Goal: Obtain resource: Download file/media

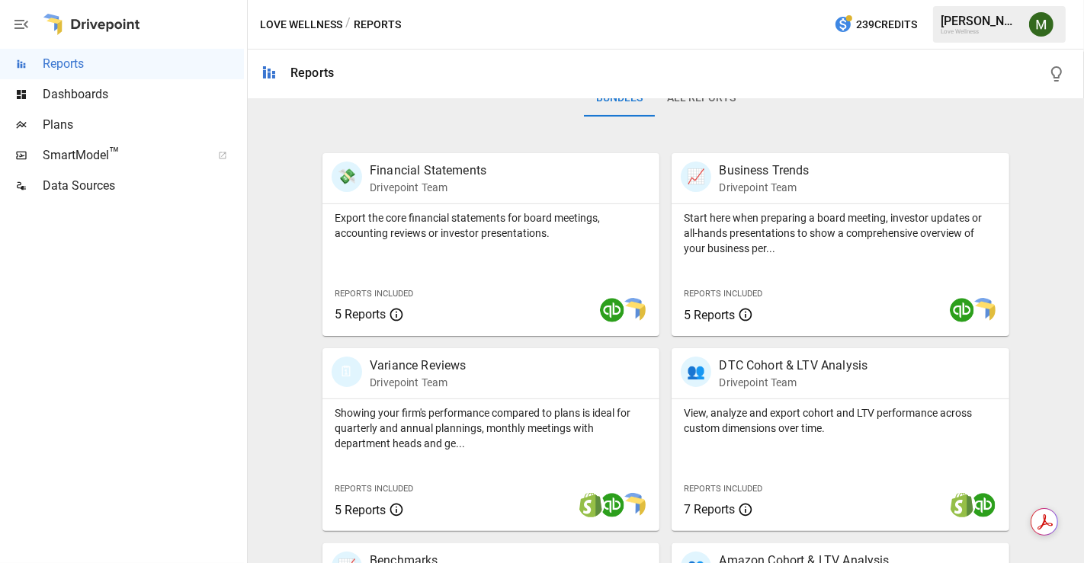
scroll to position [617, 0]
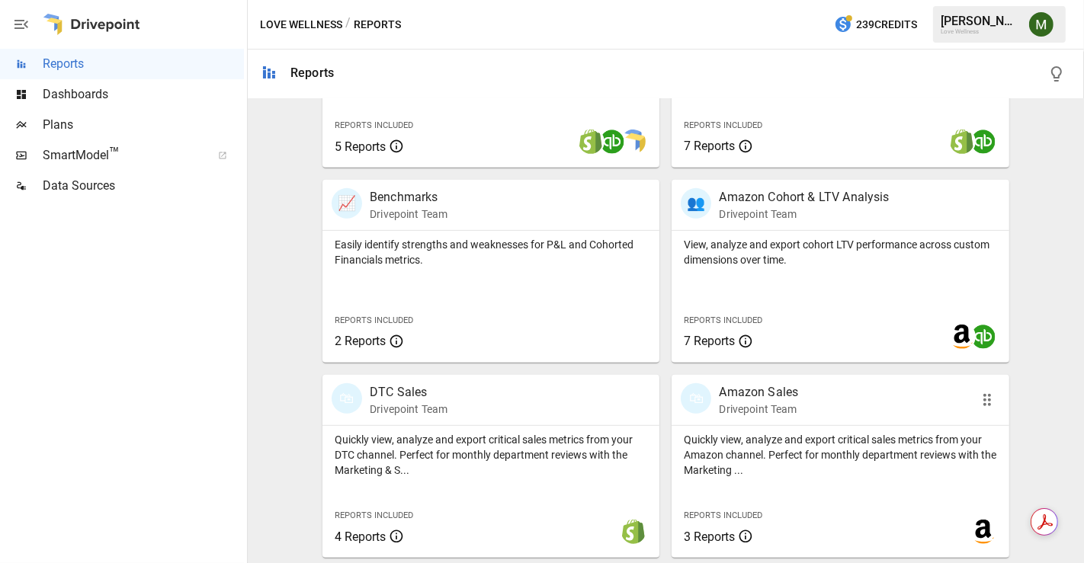
click at [749, 393] on p "Amazon Sales" at bounding box center [758, 392] width 79 height 18
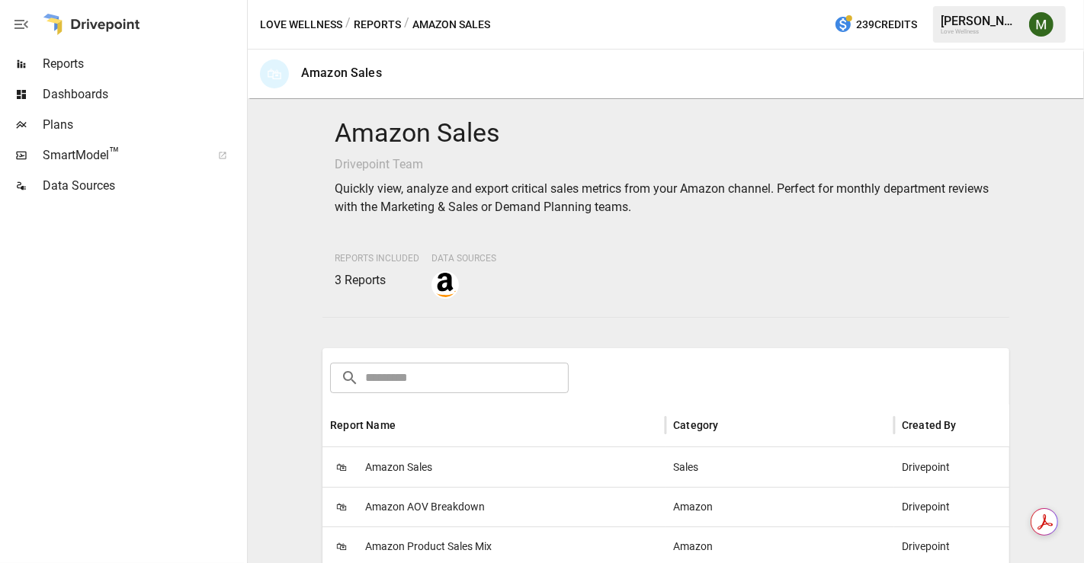
click at [367, 24] on button "Reports" at bounding box center [377, 24] width 47 height 19
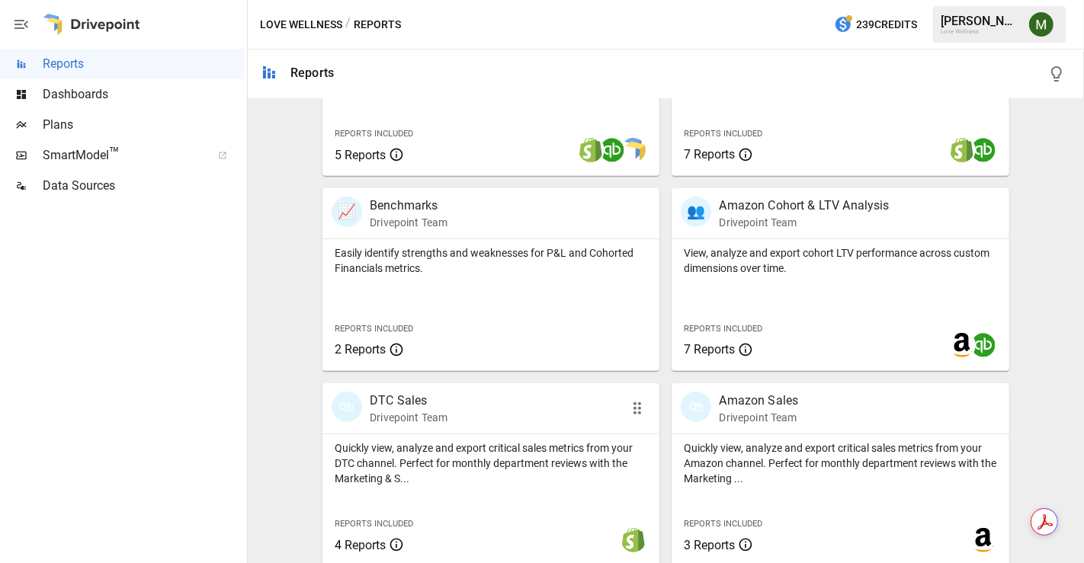
scroll to position [617, 0]
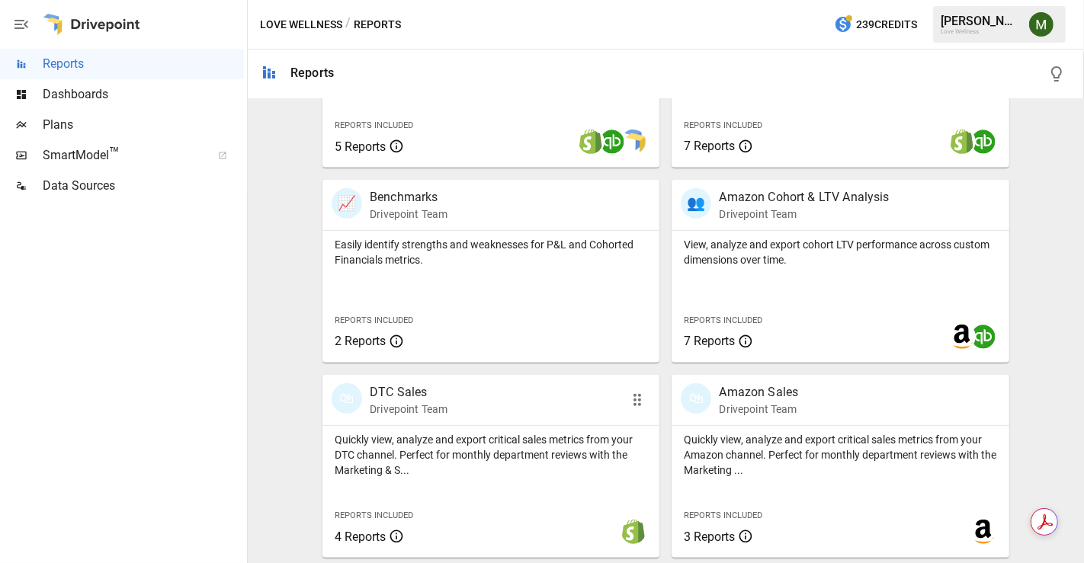
click at [409, 384] on p "DTC Sales" at bounding box center [409, 392] width 78 height 18
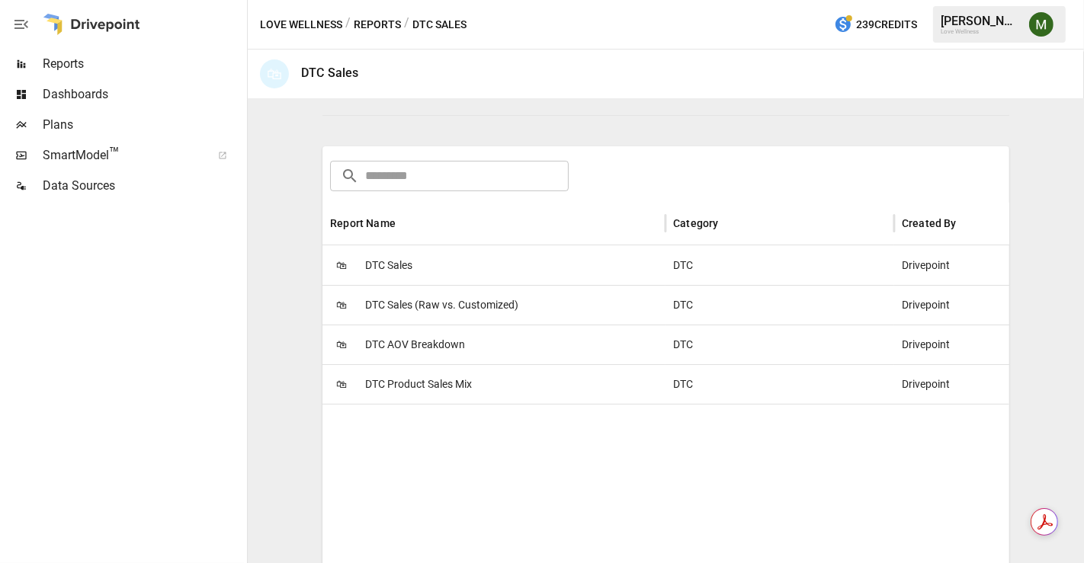
scroll to position [303, 0]
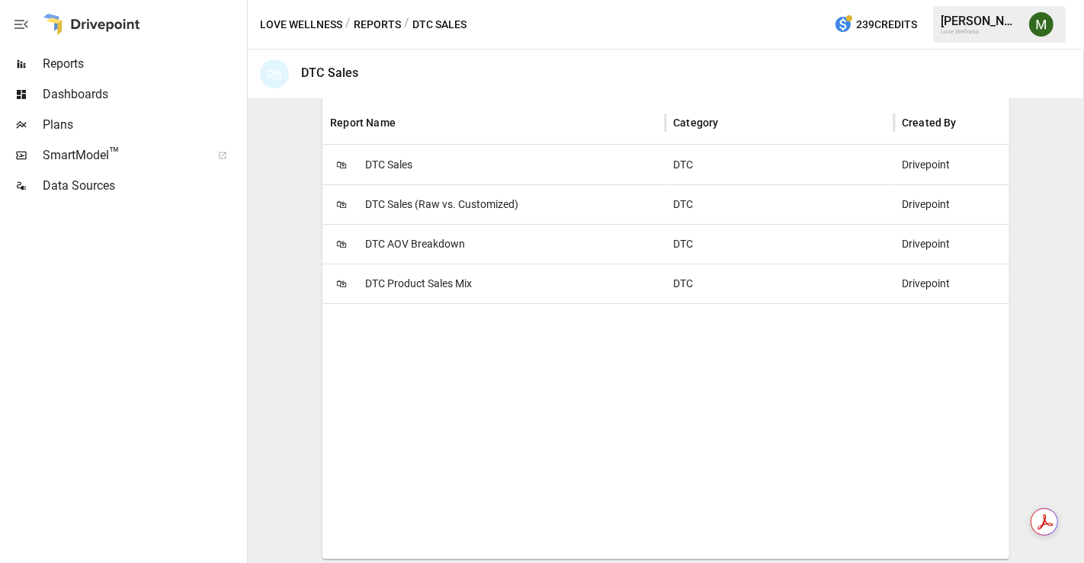
click at [406, 160] on span "DTC Sales" at bounding box center [388, 165] width 47 height 39
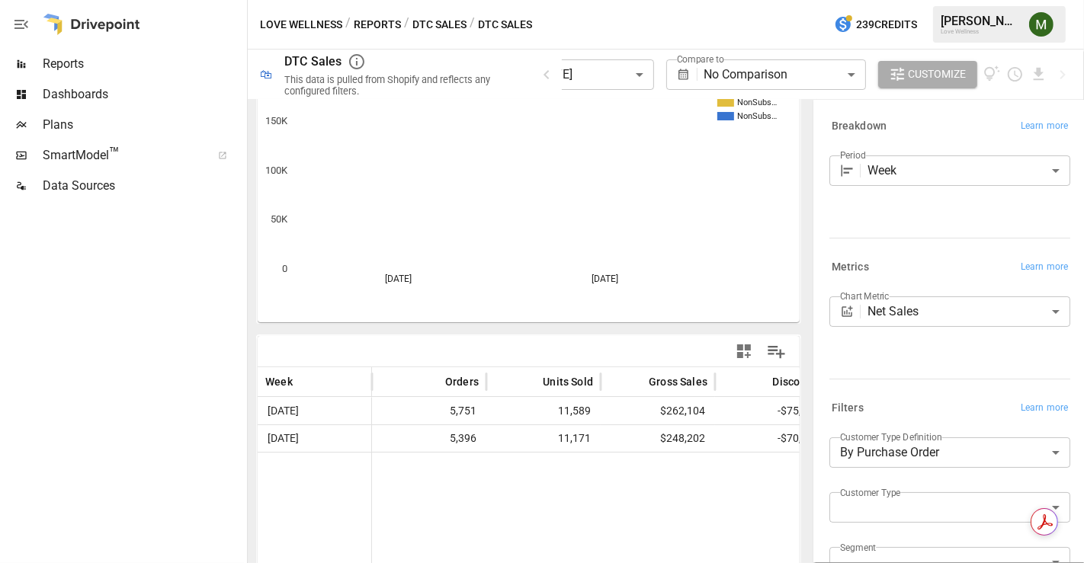
scroll to position [177, 0]
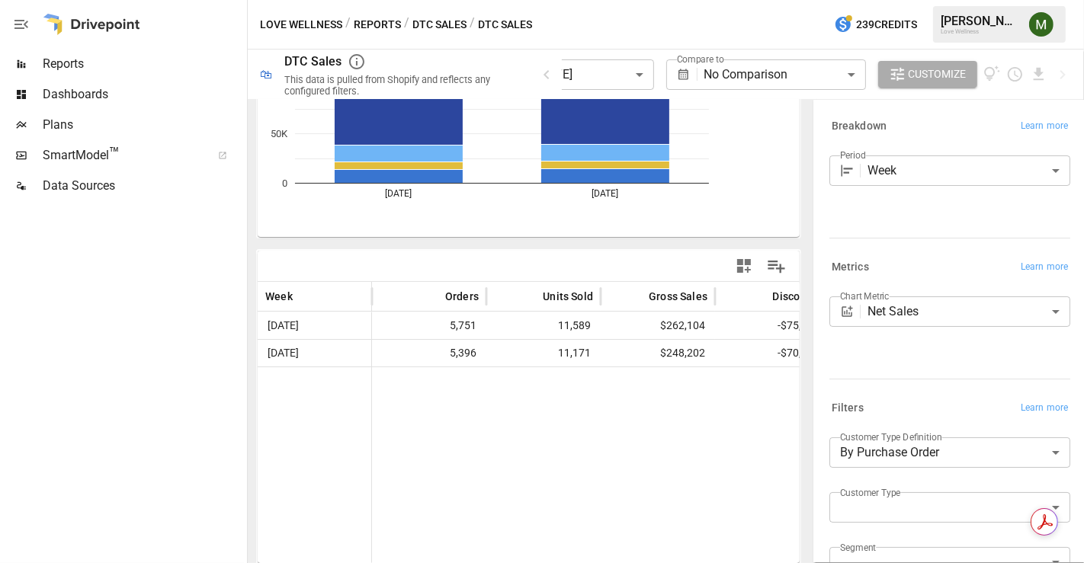
click at [451, 24] on button "DTC Sales" at bounding box center [439, 24] width 54 height 19
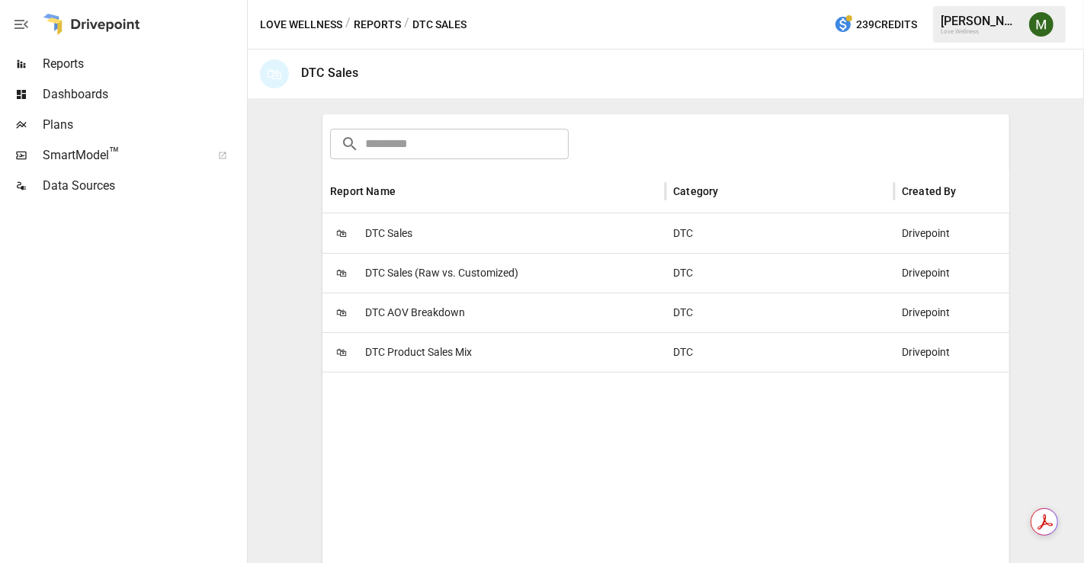
scroll to position [303, 0]
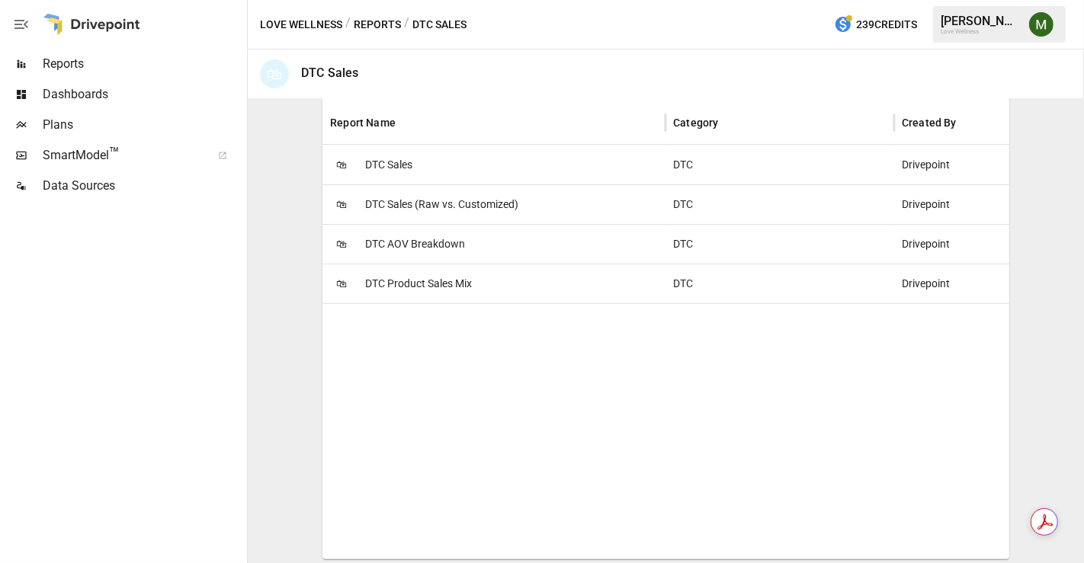
click at [425, 277] on span "DTC Product Sales Mix" at bounding box center [418, 284] width 107 height 39
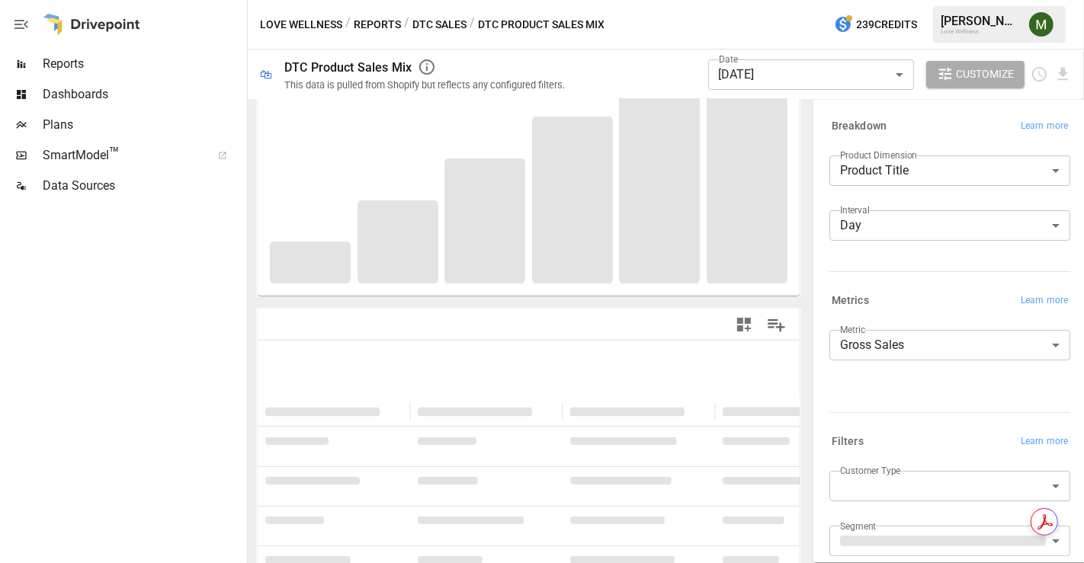
scroll to position [85, 0]
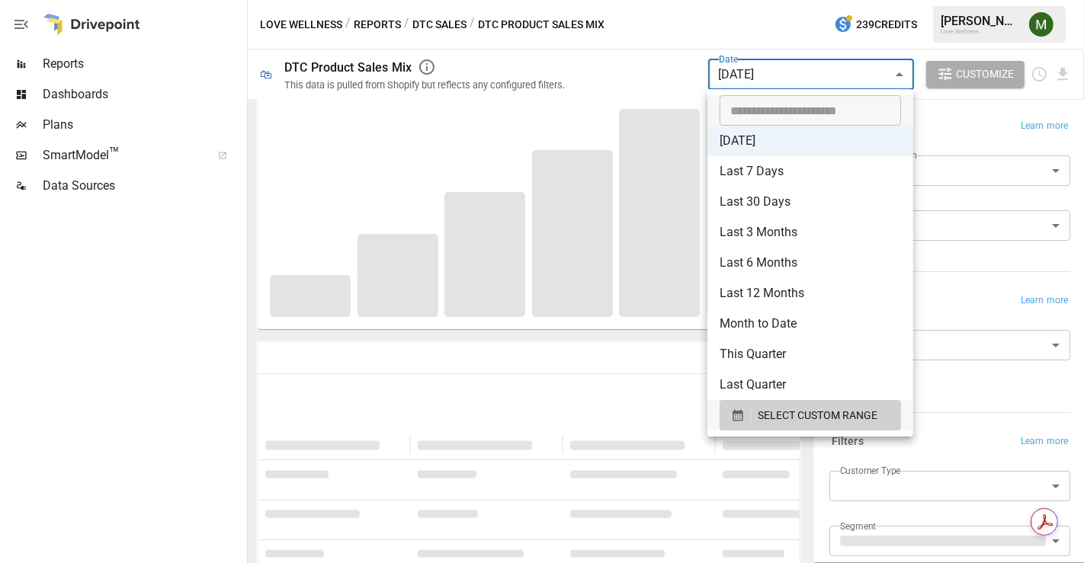
click at [777, 0] on body "**********" at bounding box center [542, 0] width 1084 height 0
click at [736, 426] on button "SELECT CUSTOM RANGE" at bounding box center [810, 415] width 181 height 30
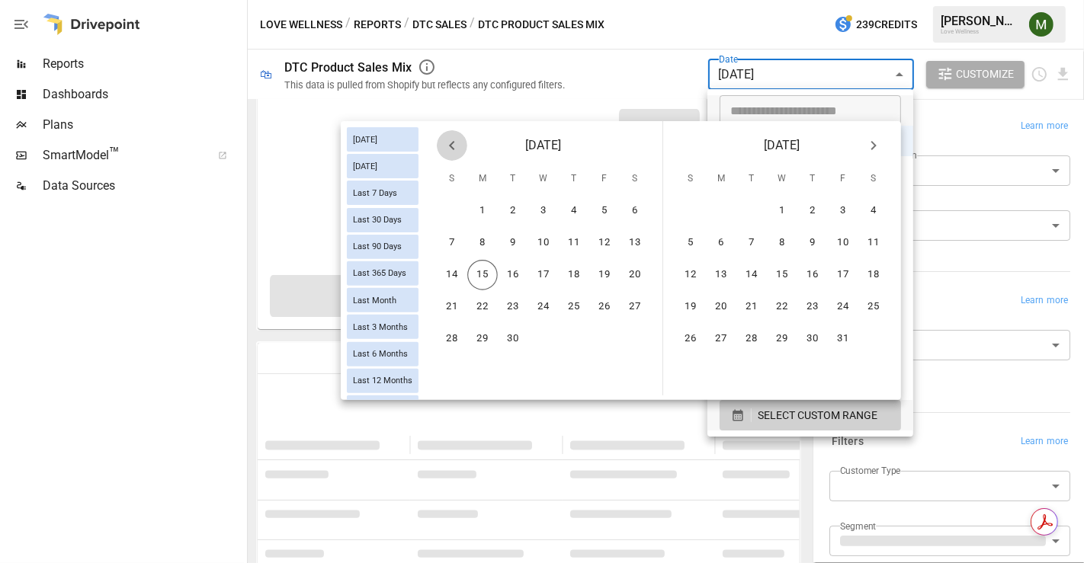
click at [451, 146] on icon "Previous month" at bounding box center [451, 145] width 5 height 9
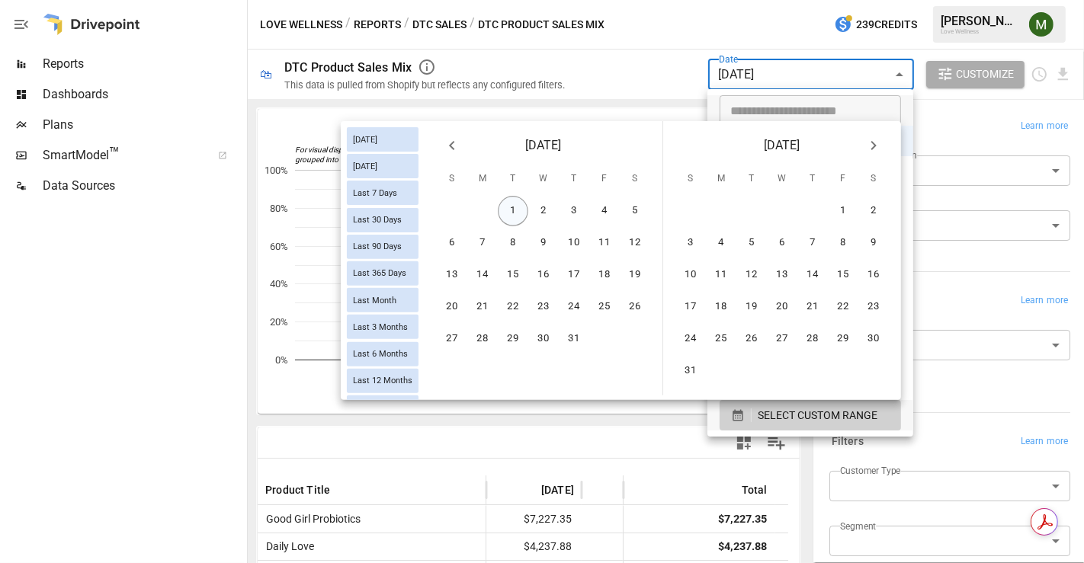
click at [505, 216] on button "1" at bounding box center [513, 211] width 30 height 30
click at [576, 336] on button "31" at bounding box center [574, 339] width 30 height 30
type input "******"
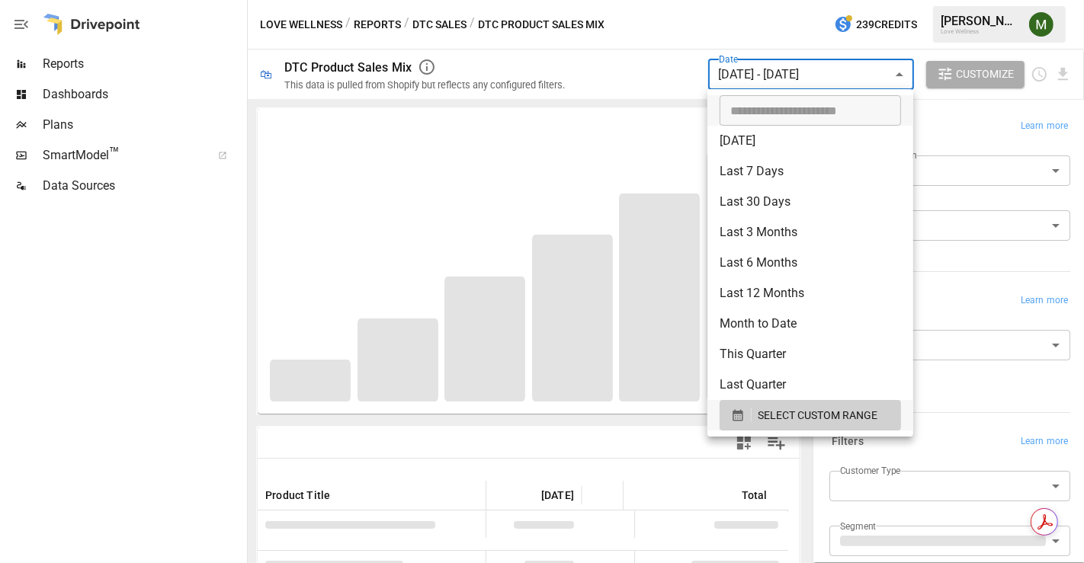
click at [581, 427] on div at bounding box center [542, 281] width 1084 height 563
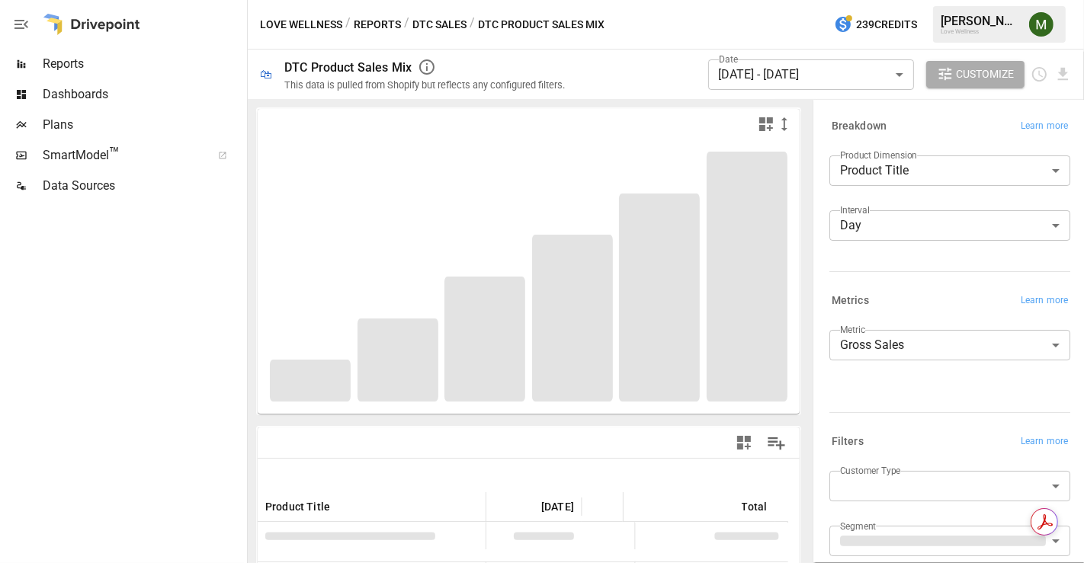
drag, startPoint x: 874, startPoint y: 204, endPoint x: 872, endPoint y: 219, distance: 14.6
click at [874, 206] on div "**********" at bounding box center [949, 205] width 241 height 98
click at [872, 0] on body "Reports Dashboards Plans SmartModel ™ Data Sources Love Wellness / Reports / DT…" at bounding box center [542, 0] width 1084 height 0
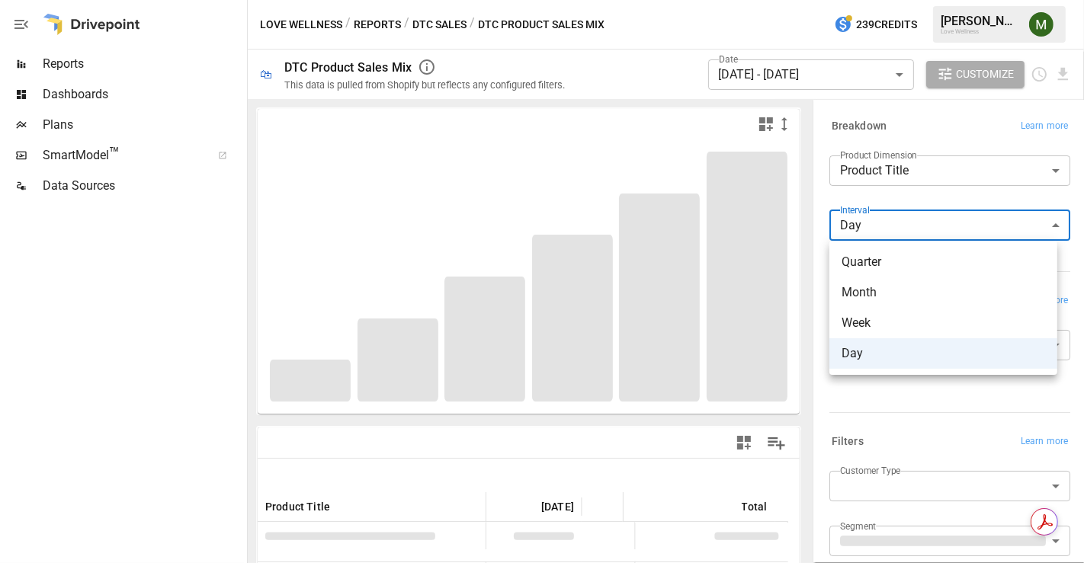
click at [891, 299] on span "Month" at bounding box center [944, 293] width 204 height 18
type input "*****"
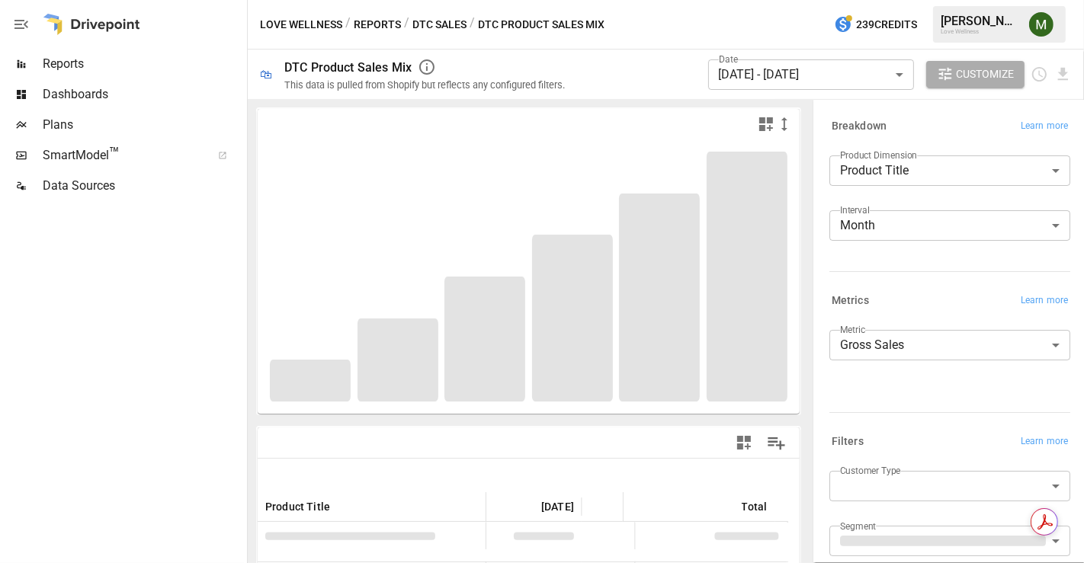
click at [825, 379] on div "**********" at bounding box center [946, 365] width 247 height 82
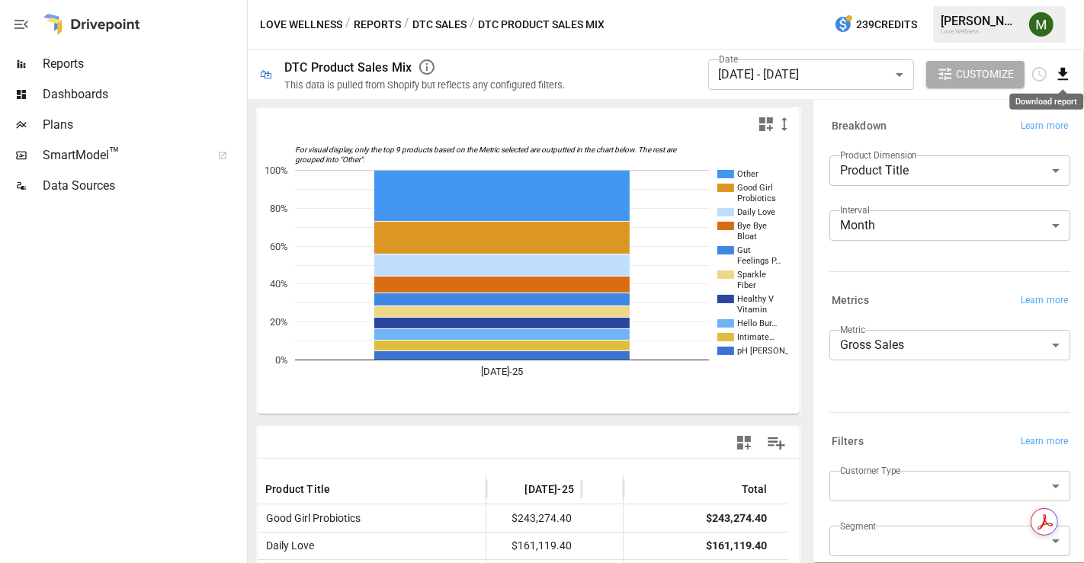
click at [1060, 81] on icon "Download report" at bounding box center [1063, 75] width 18 height 18
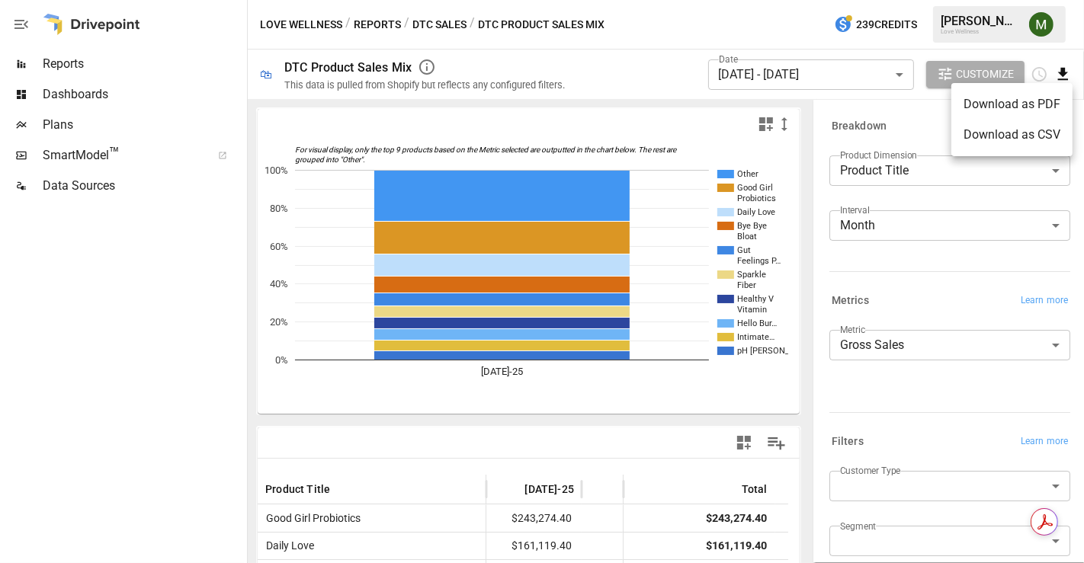
click at [1011, 125] on li "Download as CSV" at bounding box center [1011, 135] width 121 height 30
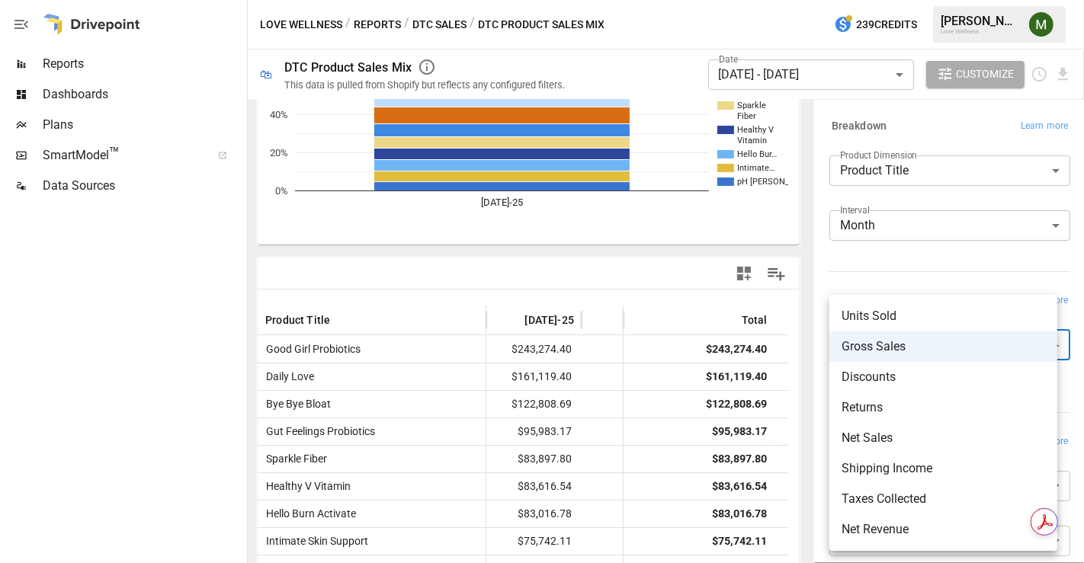
click at [912, 0] on body "Reports Dashboards Plans SmartModel ™ Data Sources Love Wellness / Reports / DT…" at bounding box center [542, 0] width 1084 height 0
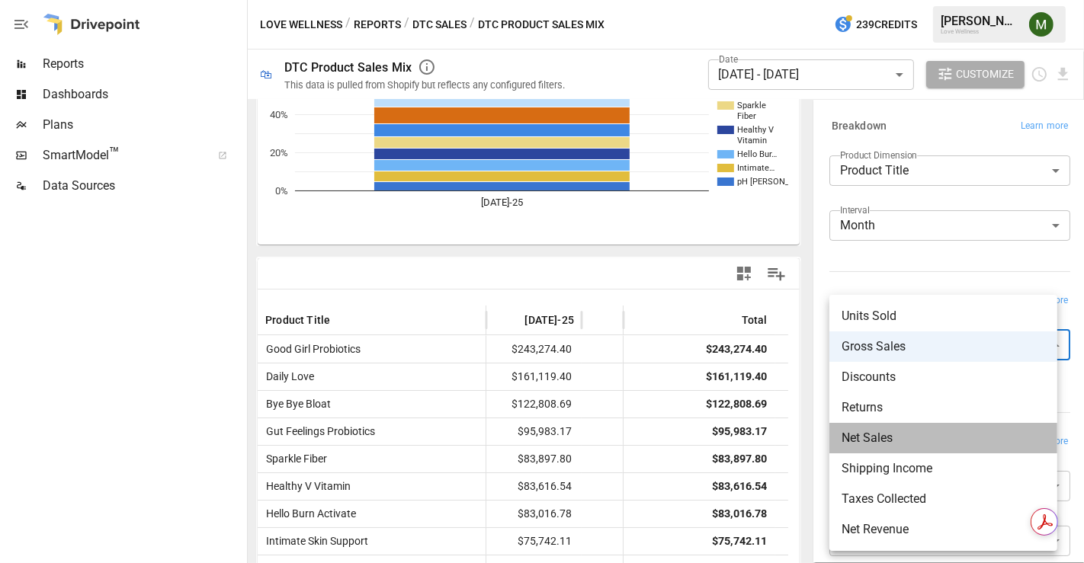
click at [899, 432] on span "Net Sales" at bounding box center [944, 438] width 204 height 18
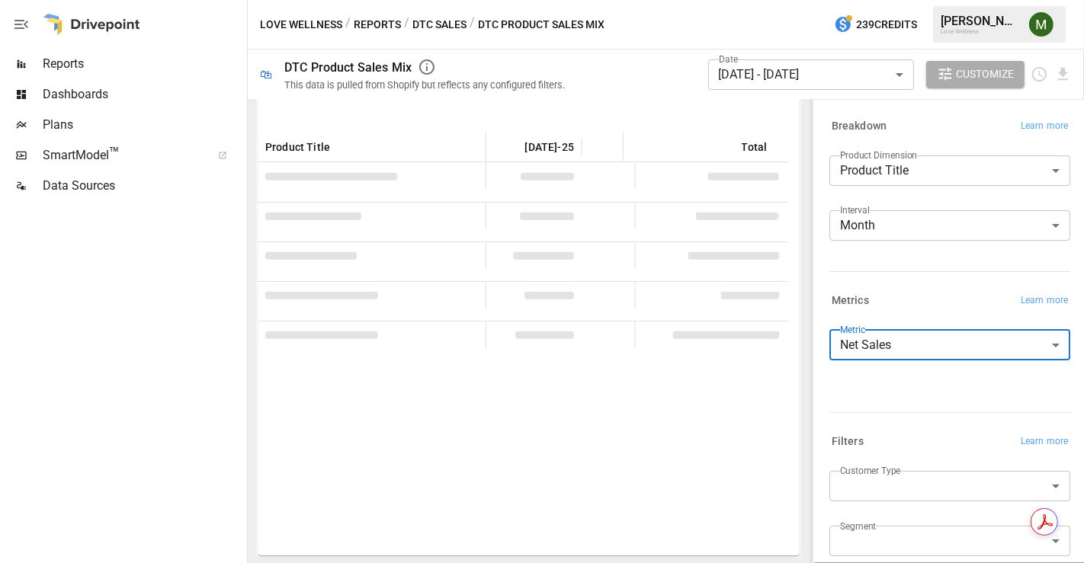
scroll to position [169, 0]
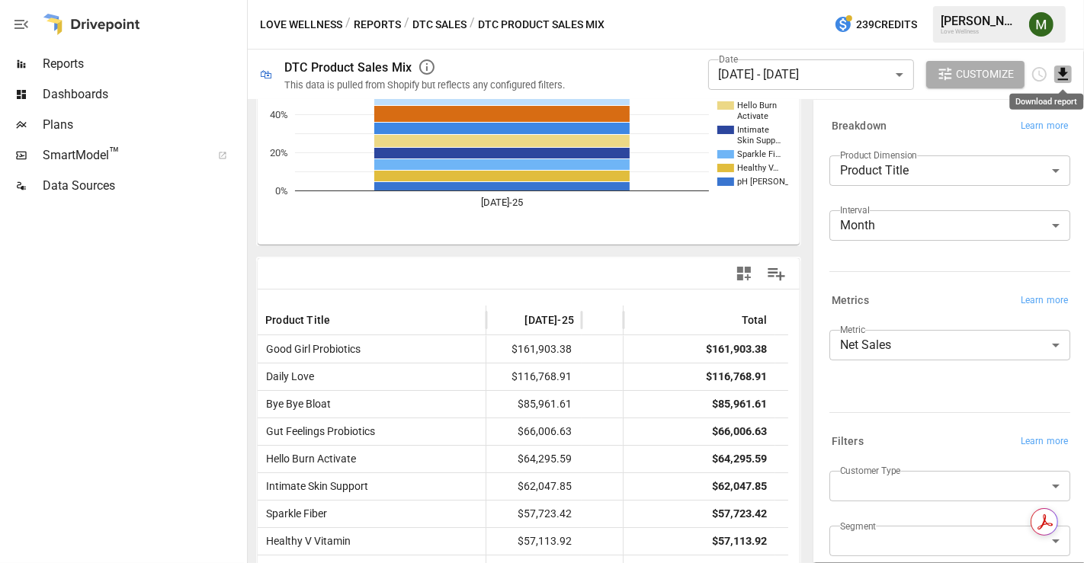
click at [1055, 73] on icon "Download report" at bounding box center [1063, 75] width 18 height 18
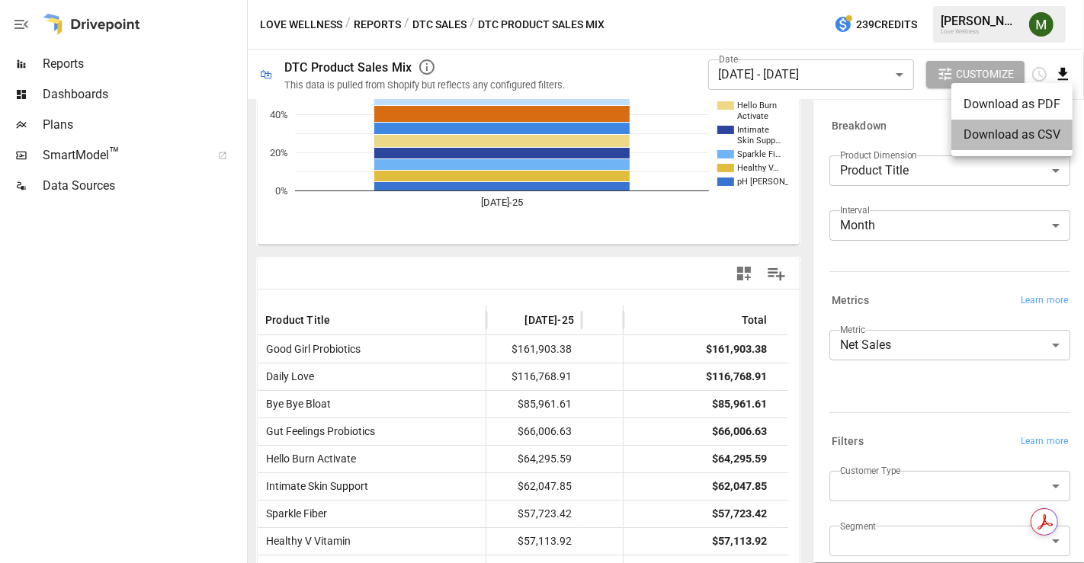
click at [1029, 138] on li "Download as CSV" at bounding box center [1011, 135] width 121 height 30
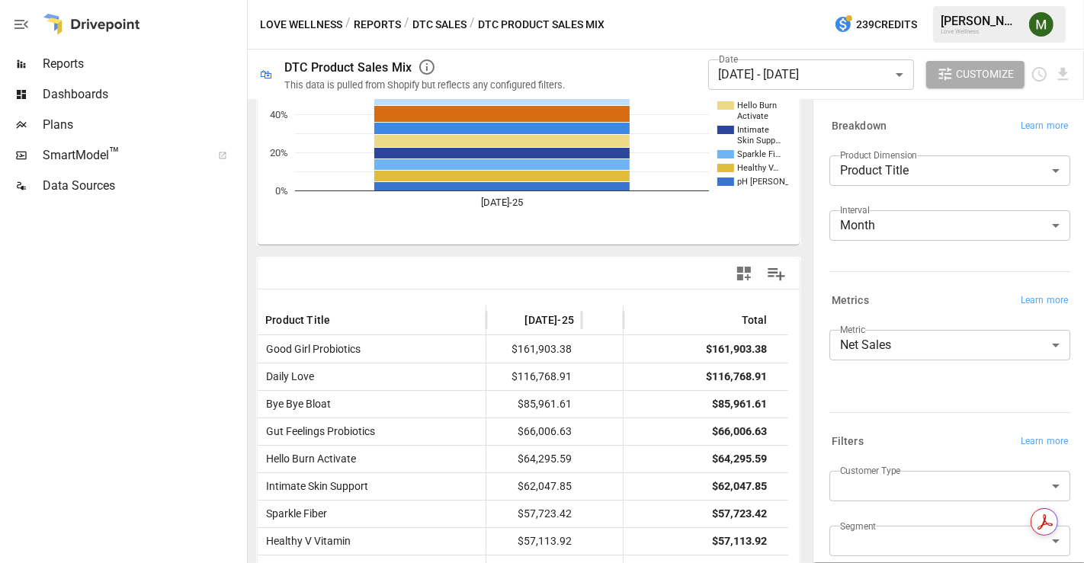
click at [928, 0] on body "Reports Dashboards Plans SmartModel ™ Data Sources Love Wellness / Reports / DT…" at bounding box center [542, 0] width 1084 height 0
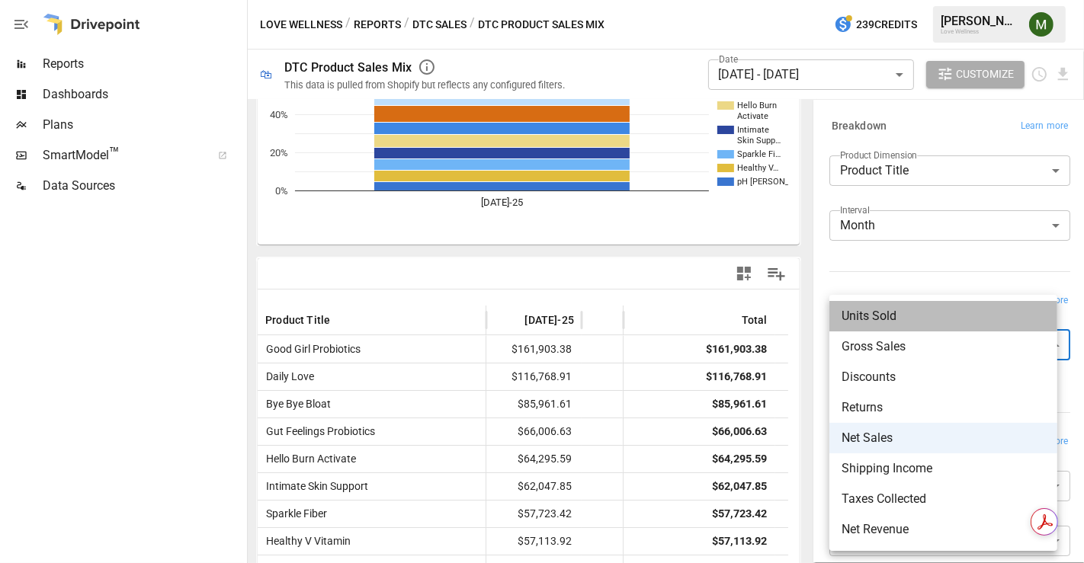
click at [895, 315] on span "Units Sold" at bounding box center [944, 316] width 204 height 18
type input "**********"
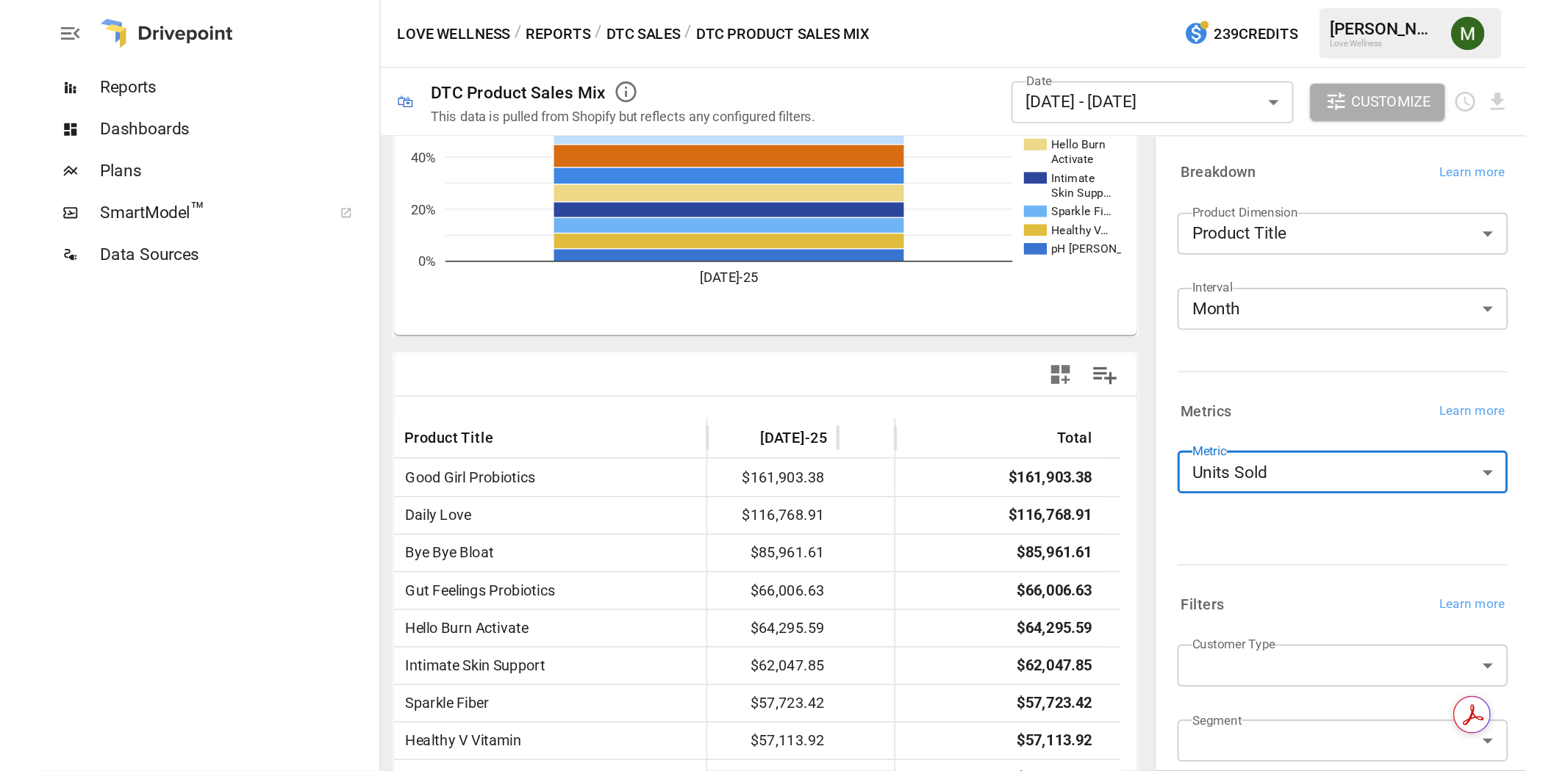
scroll to position [163, 0]
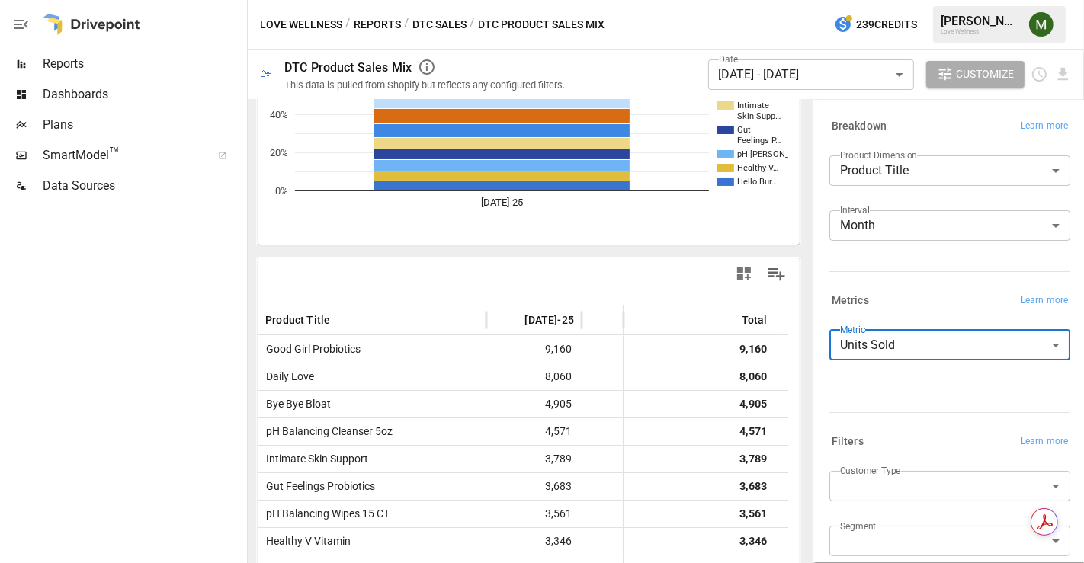
click at [1053, 73] on div at bounding box center [1051, 75] width 41 height 18
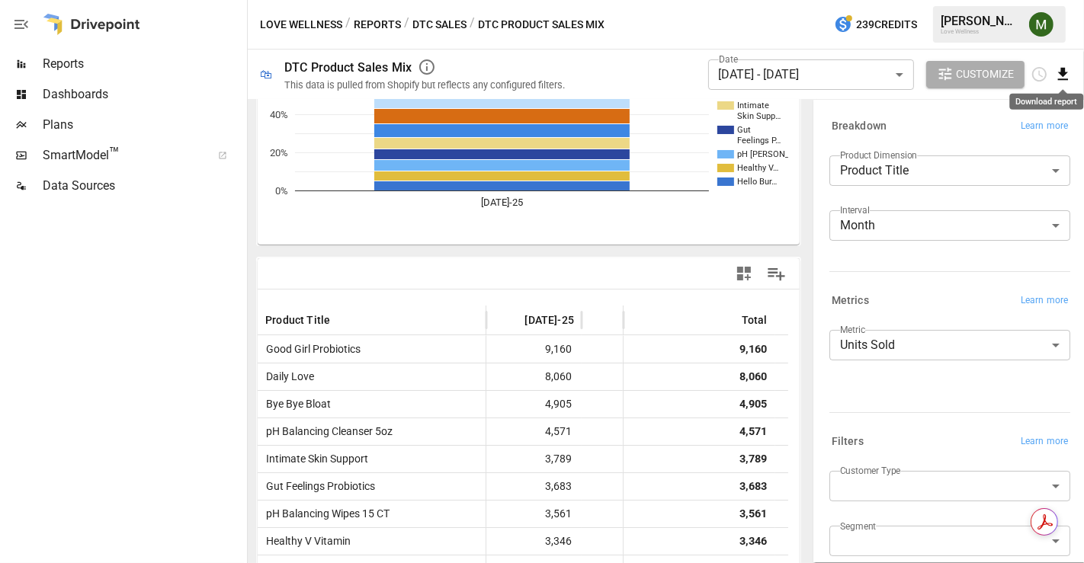
click at [1063, 70] on icon "Download report" at bounding box center [1063, 74] width 10 height 12
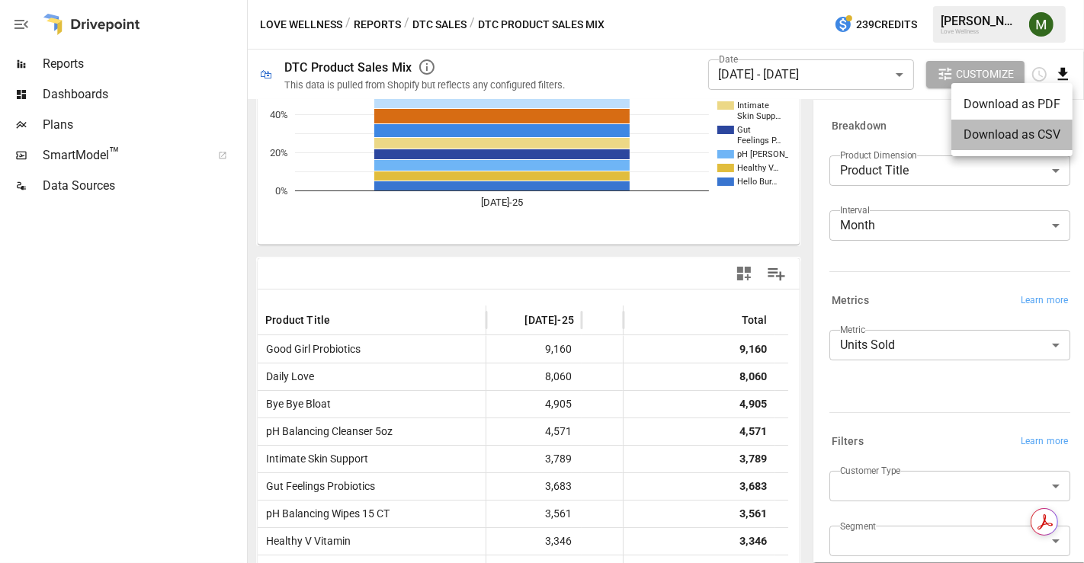
click at [1031, 138] on li "Download as CSV" at bounding box center [1011, 135] width 121 height 30
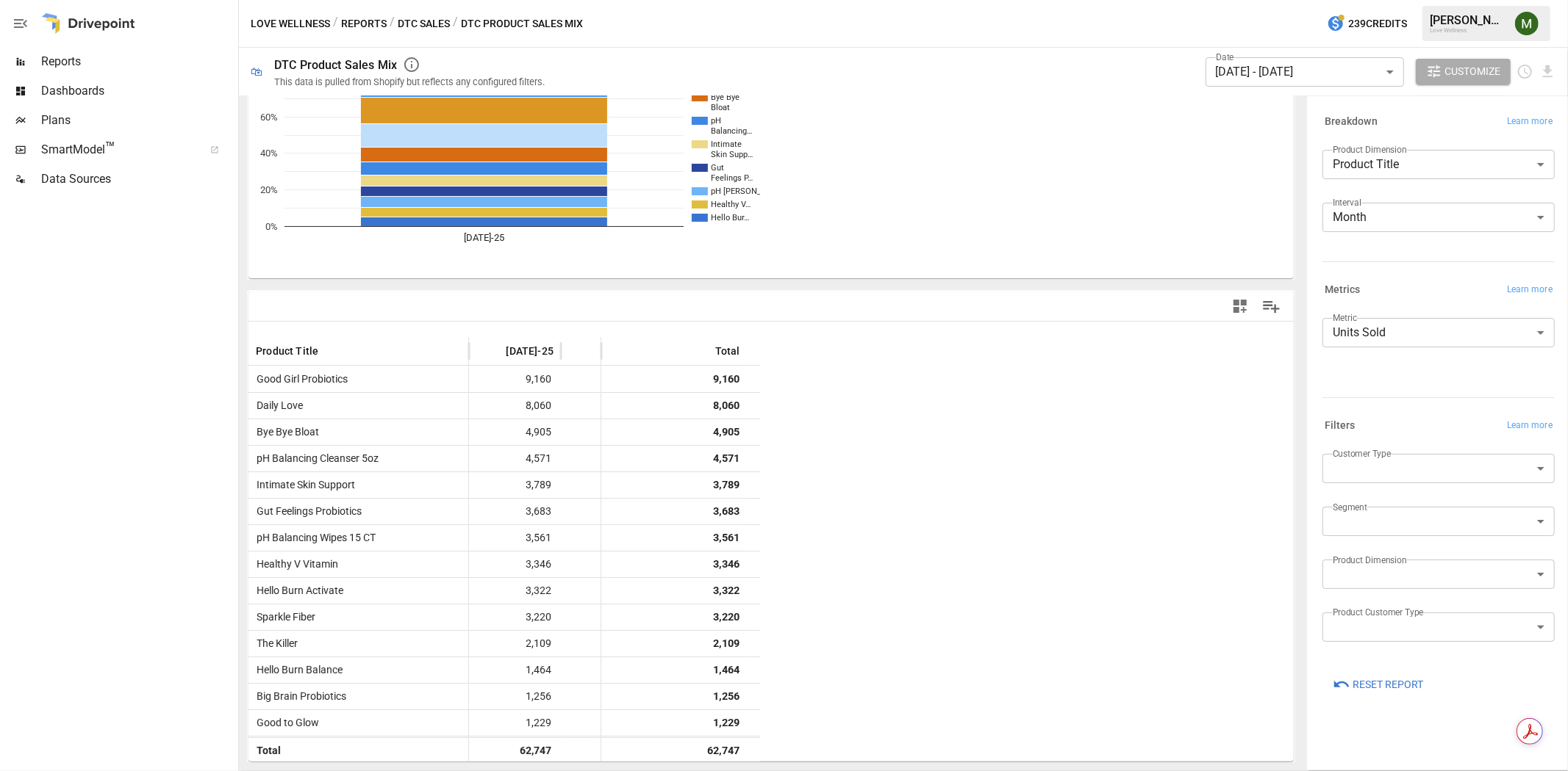
scroll to position [118, 0]
